Goal: Find specific page/section: Find specific page/section

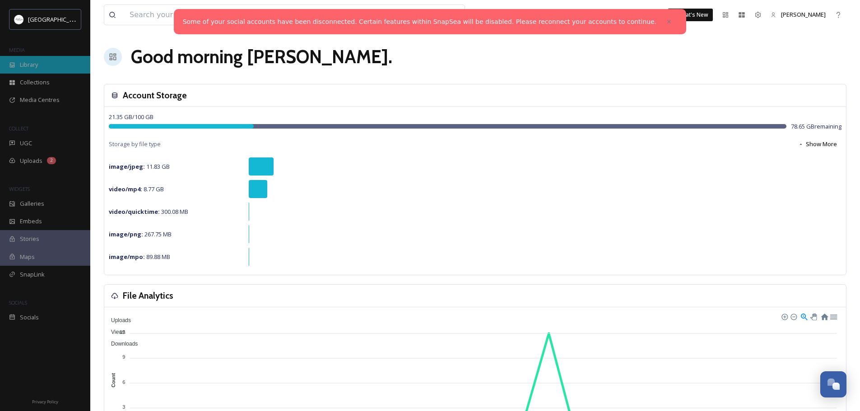
click at [39, 65] on div "Library" at bounding box center [45, 65] width 90 height 18
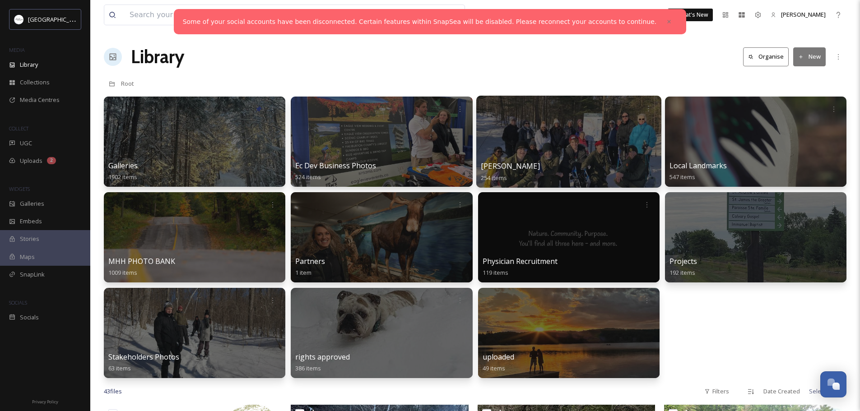
click at [616, 145] on div at bounding box center [568, 142] width 185 height 92
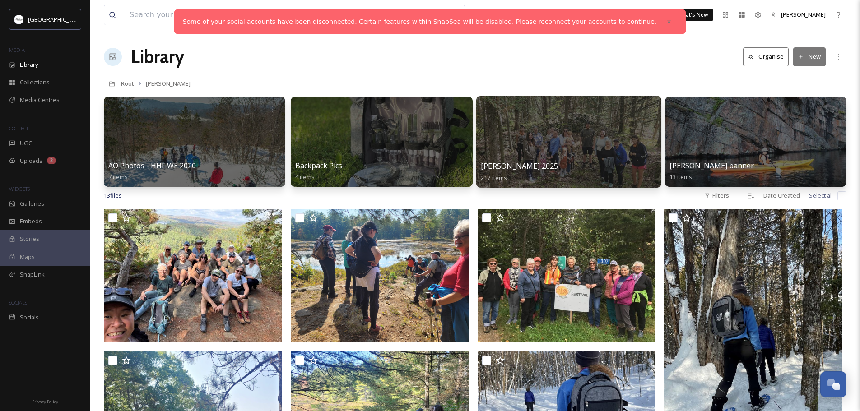
click at [606, 153] on div at bounding box center [568, 142] width 185 height 92
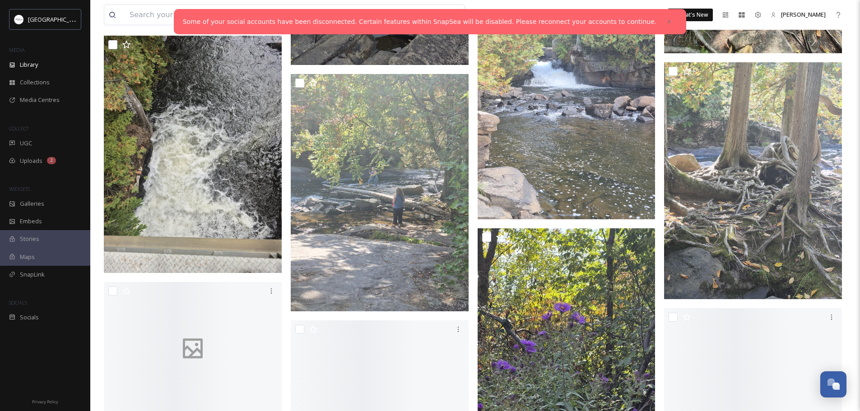
scroll to position [9026, 0]
